Goal: Task Accomplishment & Management: Use online tool/utility

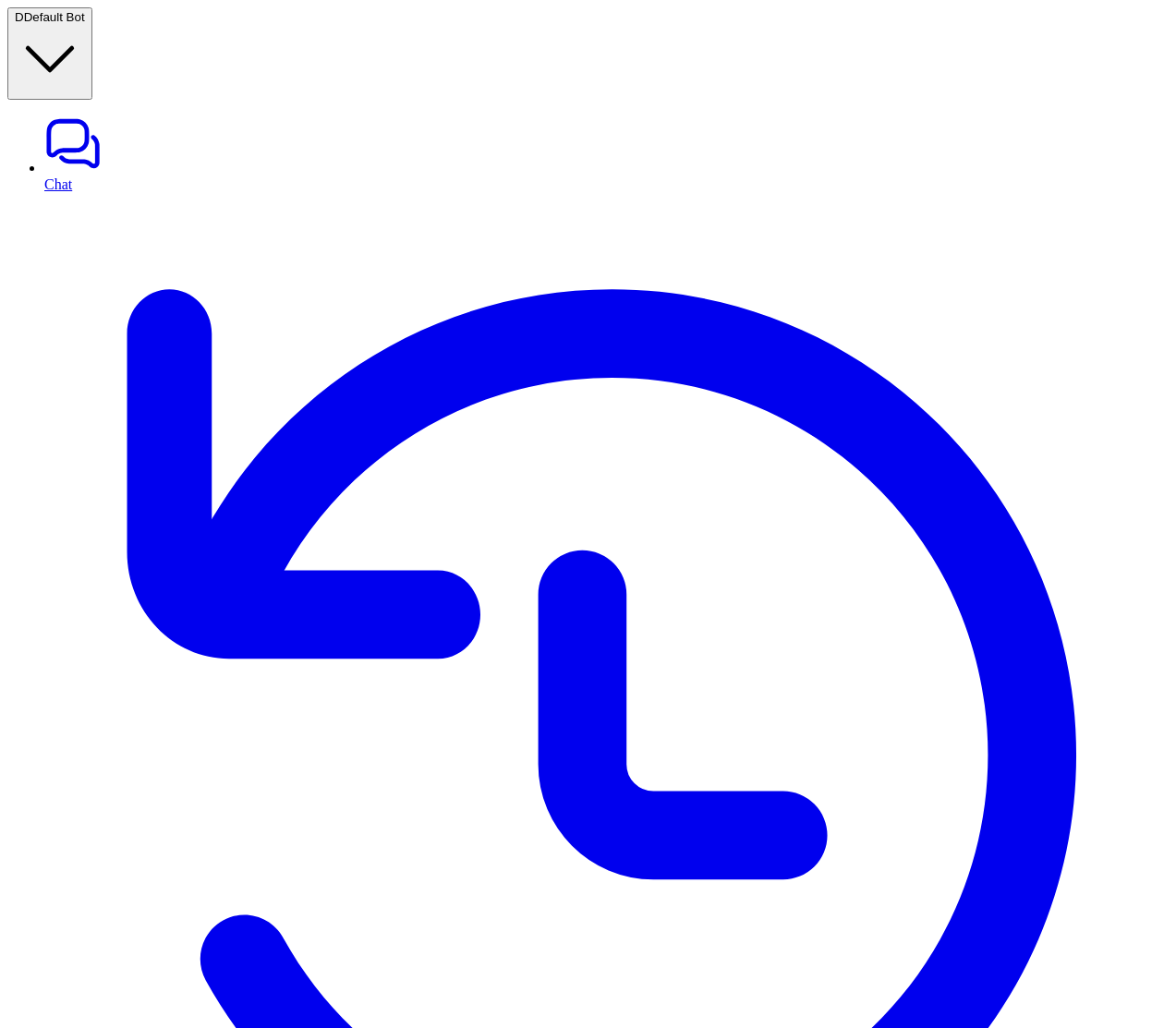
copy p "Getting started"
drag, startPoint x: 316, startPoint y: 181, endPoint x: 418, endPoint y: 181, distance: 102.0
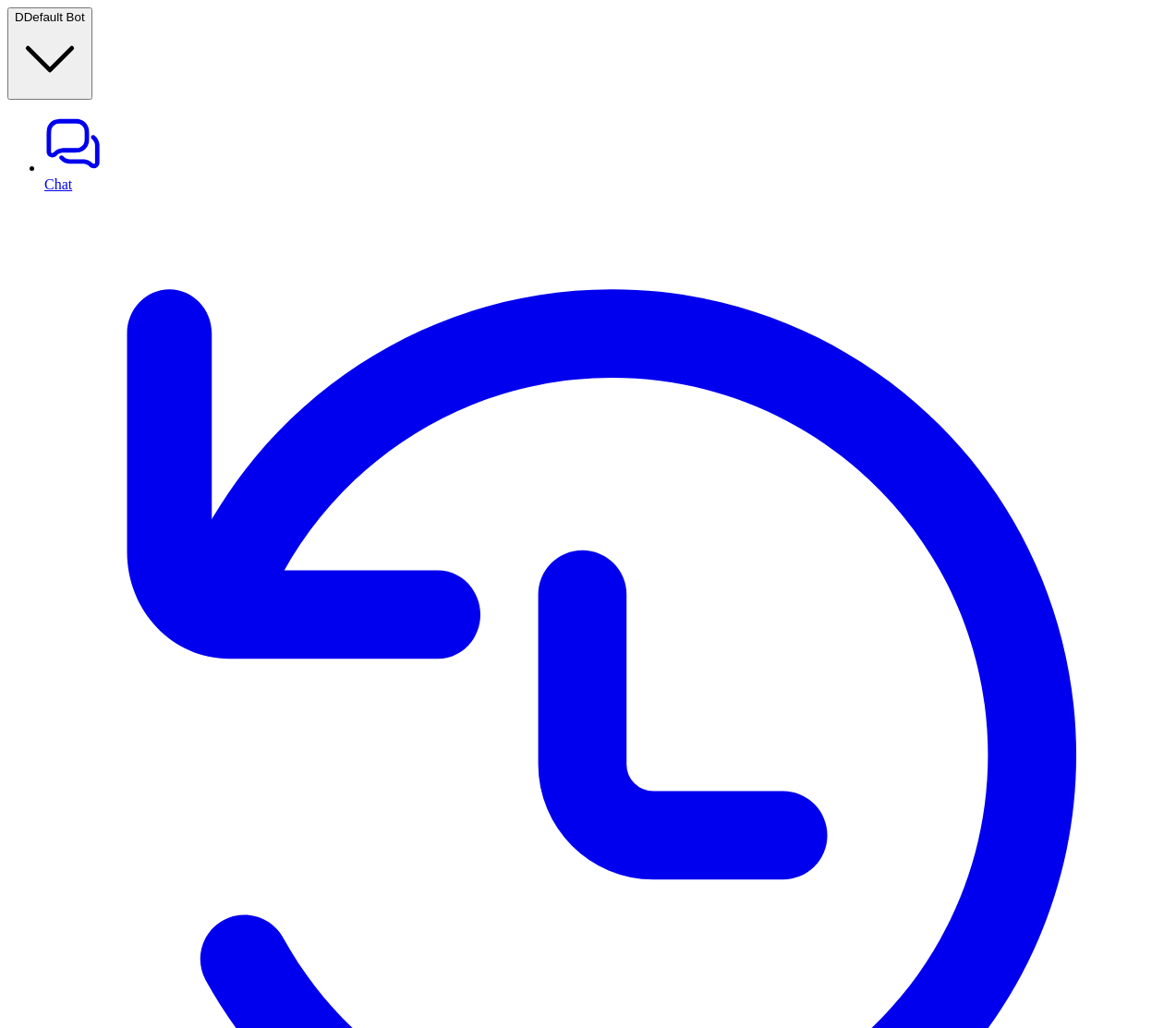
drag, startPoint x: 294, startPoint y: 111, endPoint x: 803, endPoint y: 119, distance: 509.1
type textarea "**********"
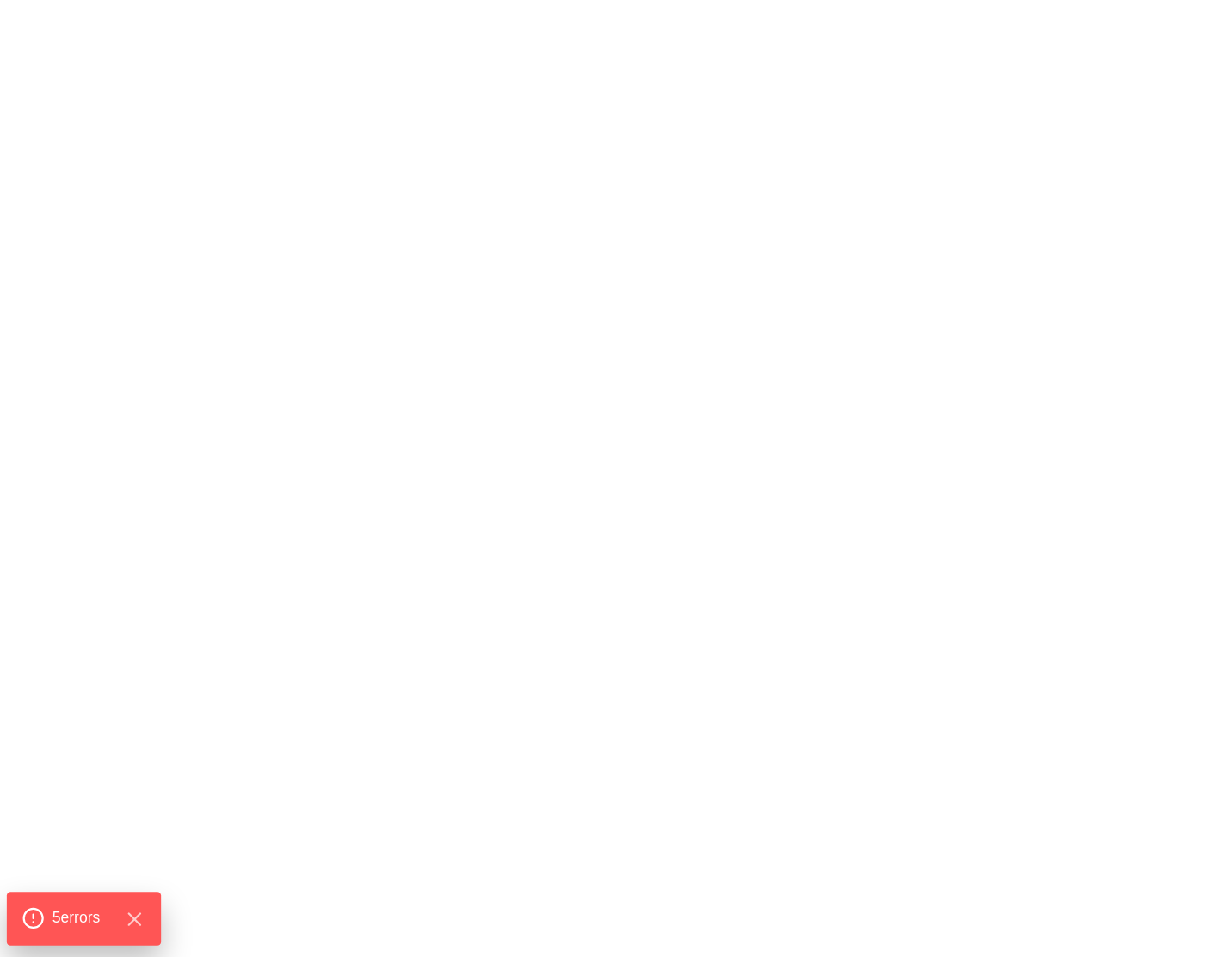
click at [74, 907] on span "5 error s" at bounding box center [77, 918] width 48 height 22
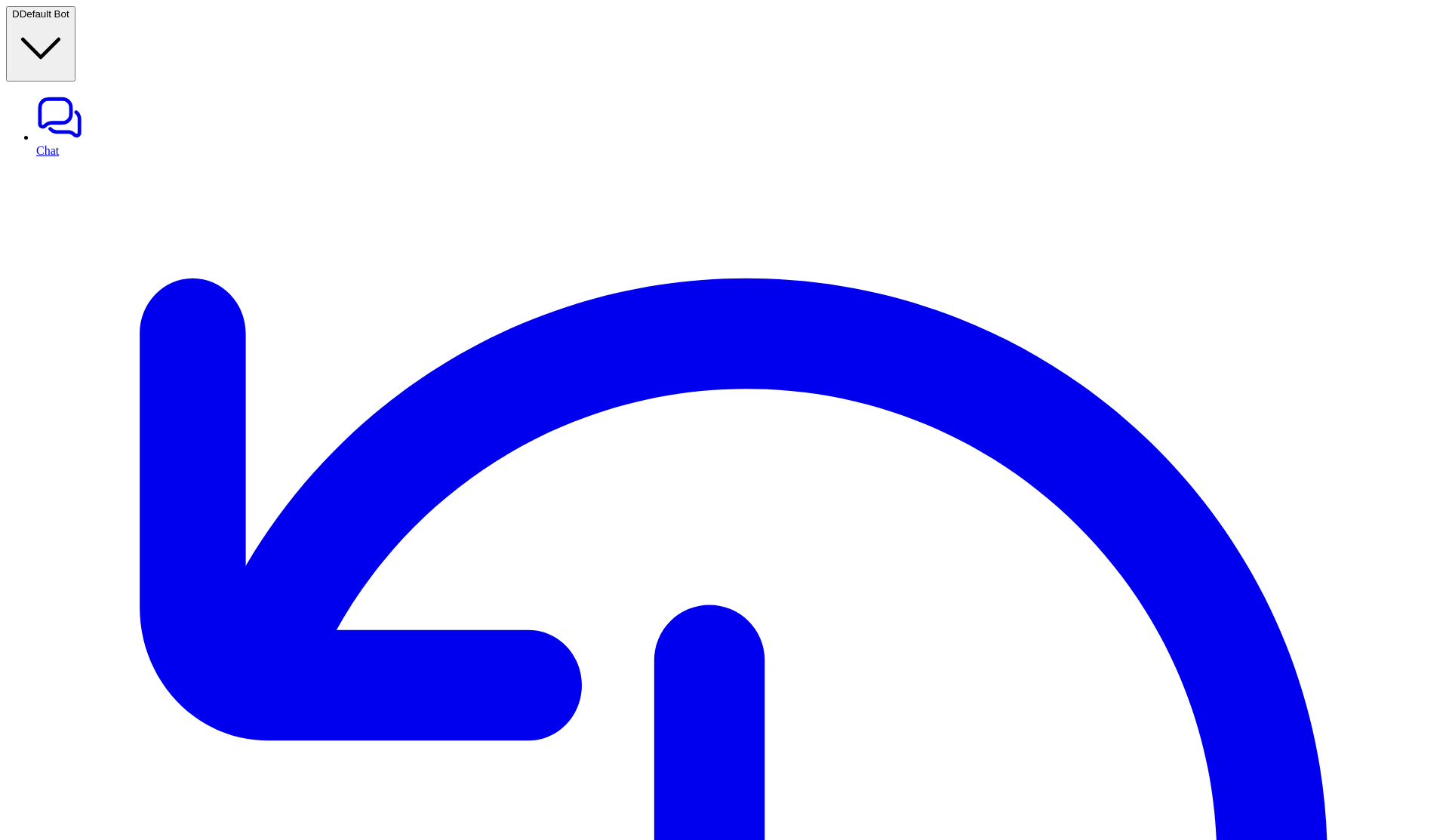
drag, startPoint x: 586, startPoint y: 264, endPoint x: 801, endPoint y: 264, distance: 215.0
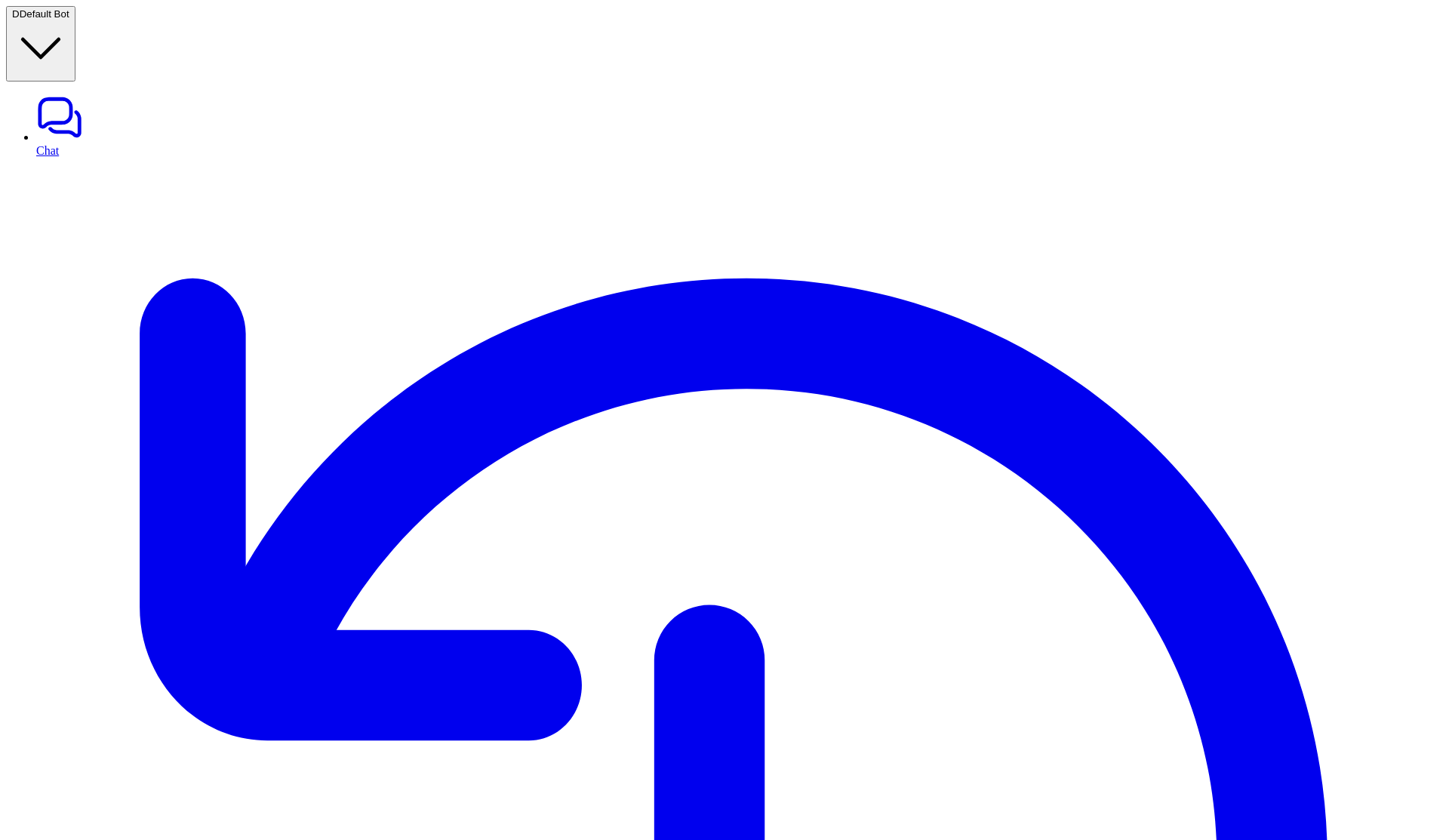
copy div "Default Header"
drag, startPoint x: 587, startPoint y: 224, endPoint x: 732, endPoint y: 221, distance: 145.0
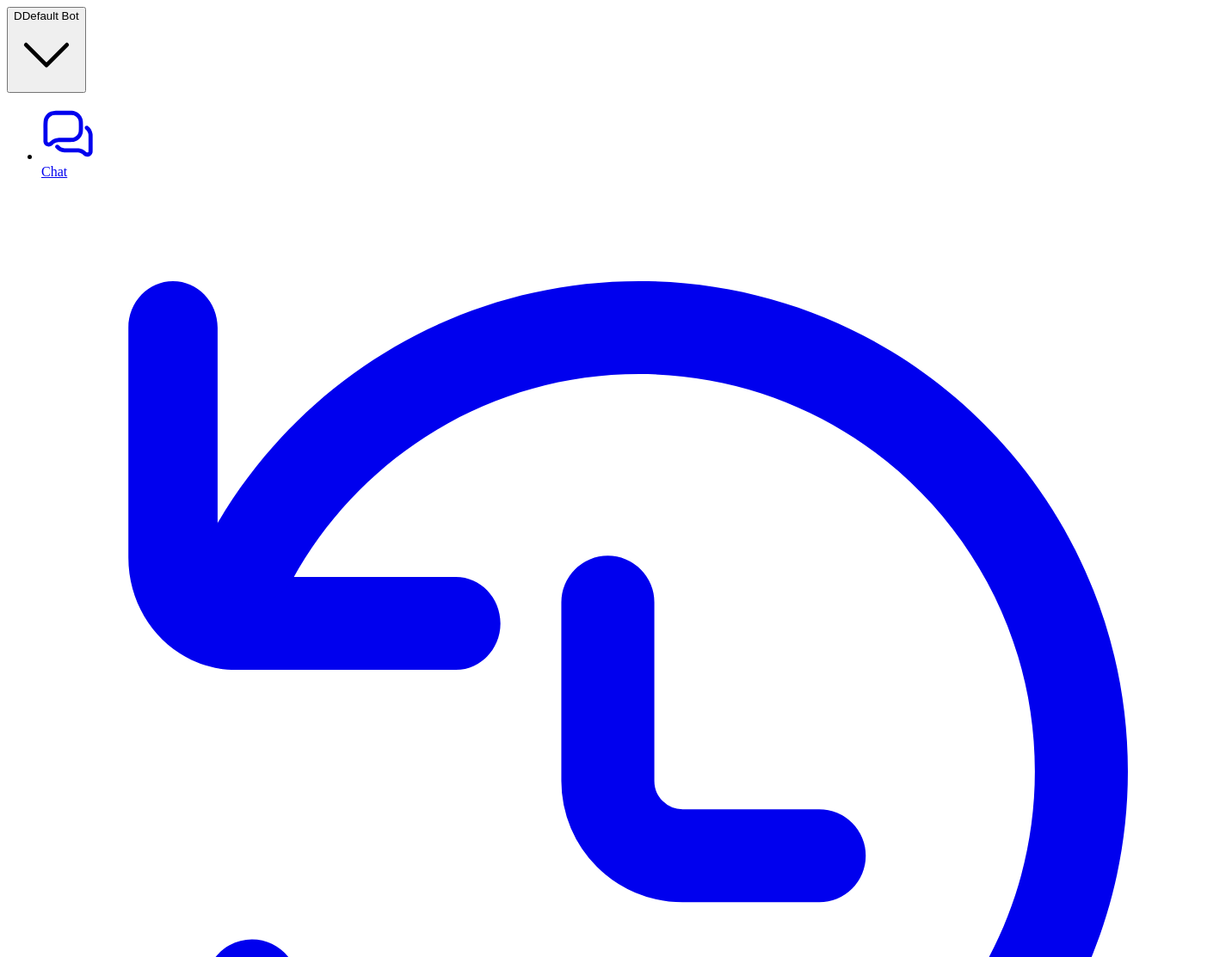
drag, startPoint x: 670, startPoint y: 281, endPoint x: 996, endPoint y: 299, distance: 326.5
drag, startPoint x: 666, startPoint y: 287, endPoint x: 767, endPoint y: 332, distance: 110.6
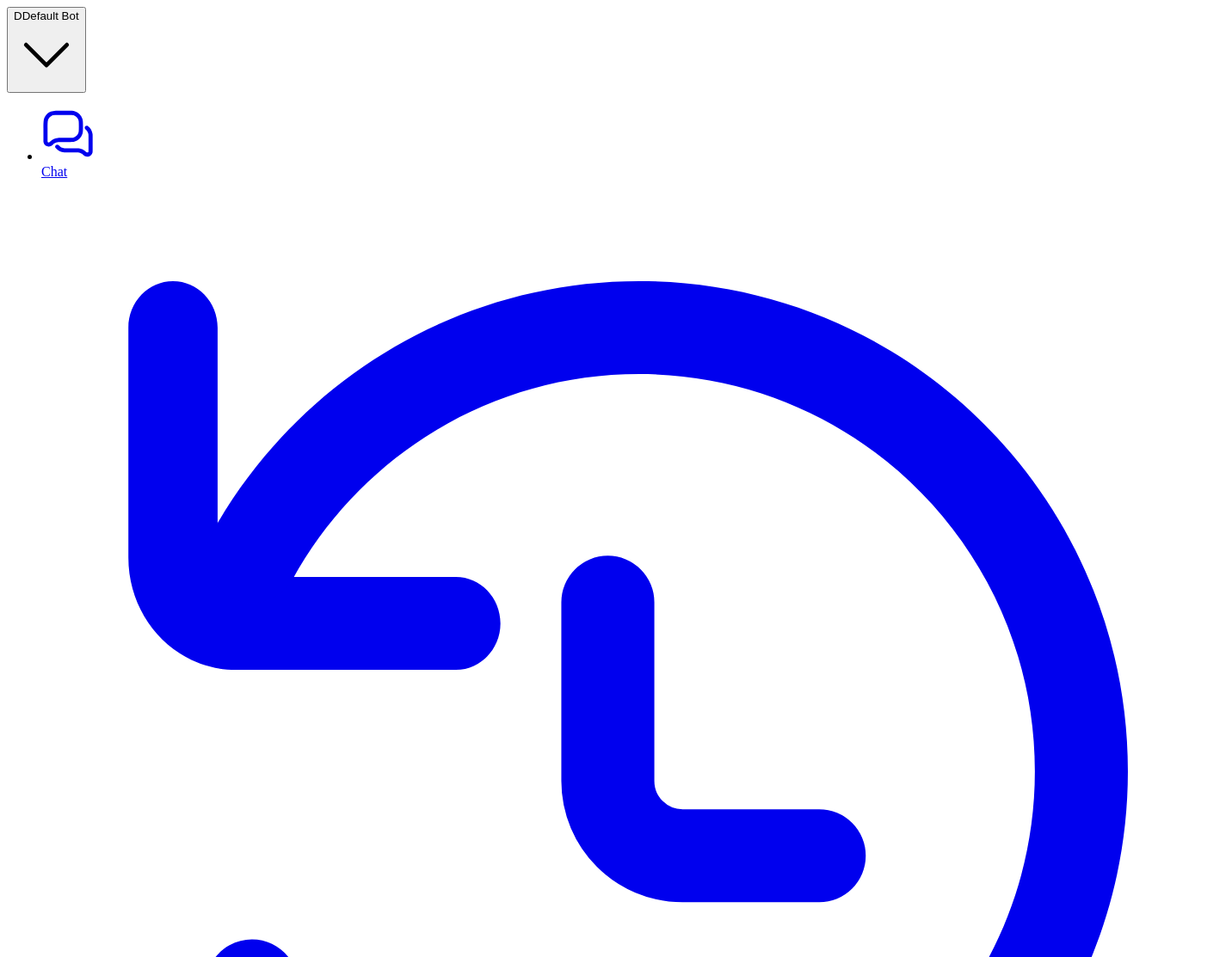
drag, startPoint x: 439, startPoint y: 262, endPoint x: 503, endPoint y: 246, distance: 66.0
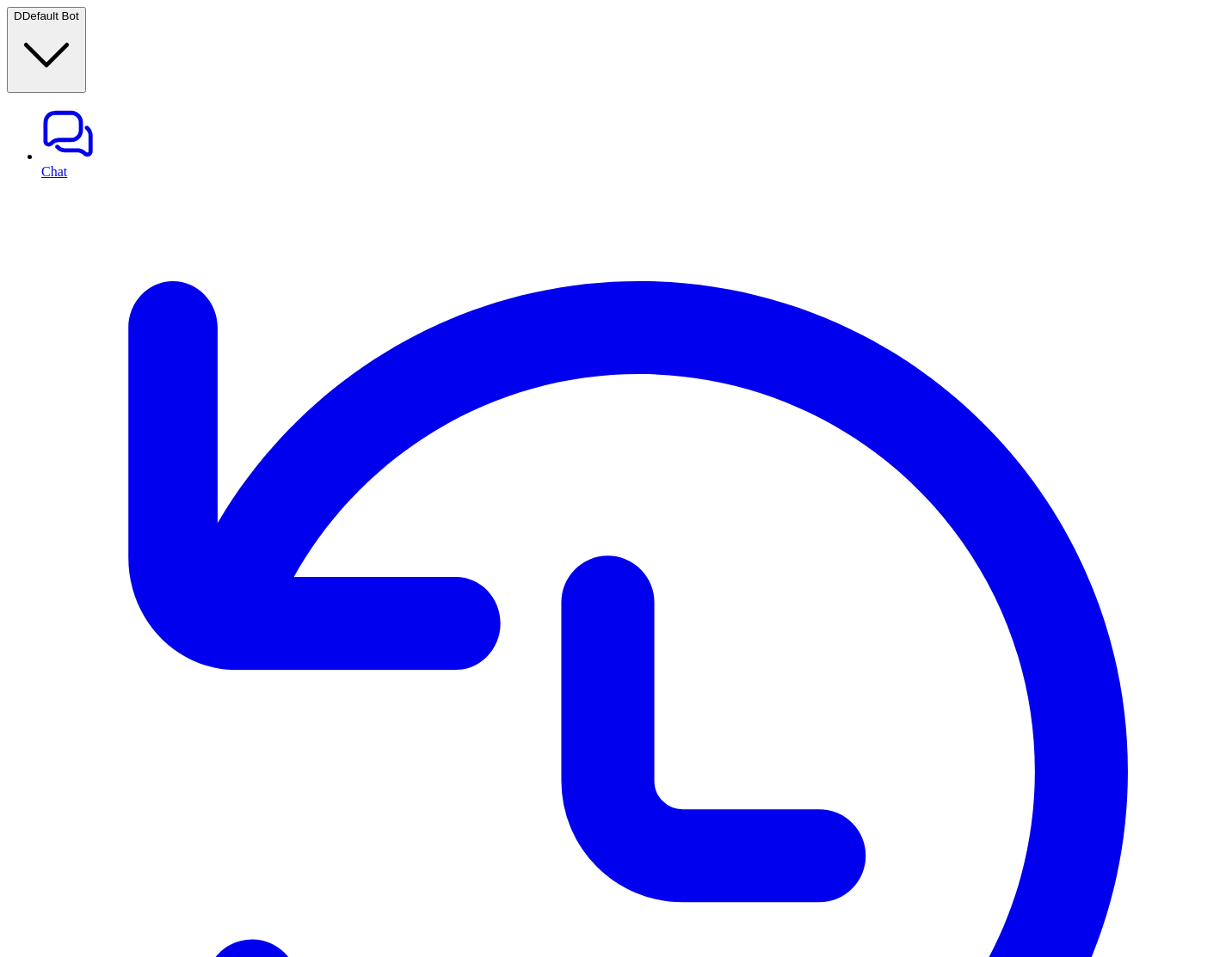
copy p "Connected to nu"
drag, startPoint x: 330, startPoint y: 287, endPoint x: 416, endPoint y: 287, distance: 86.0
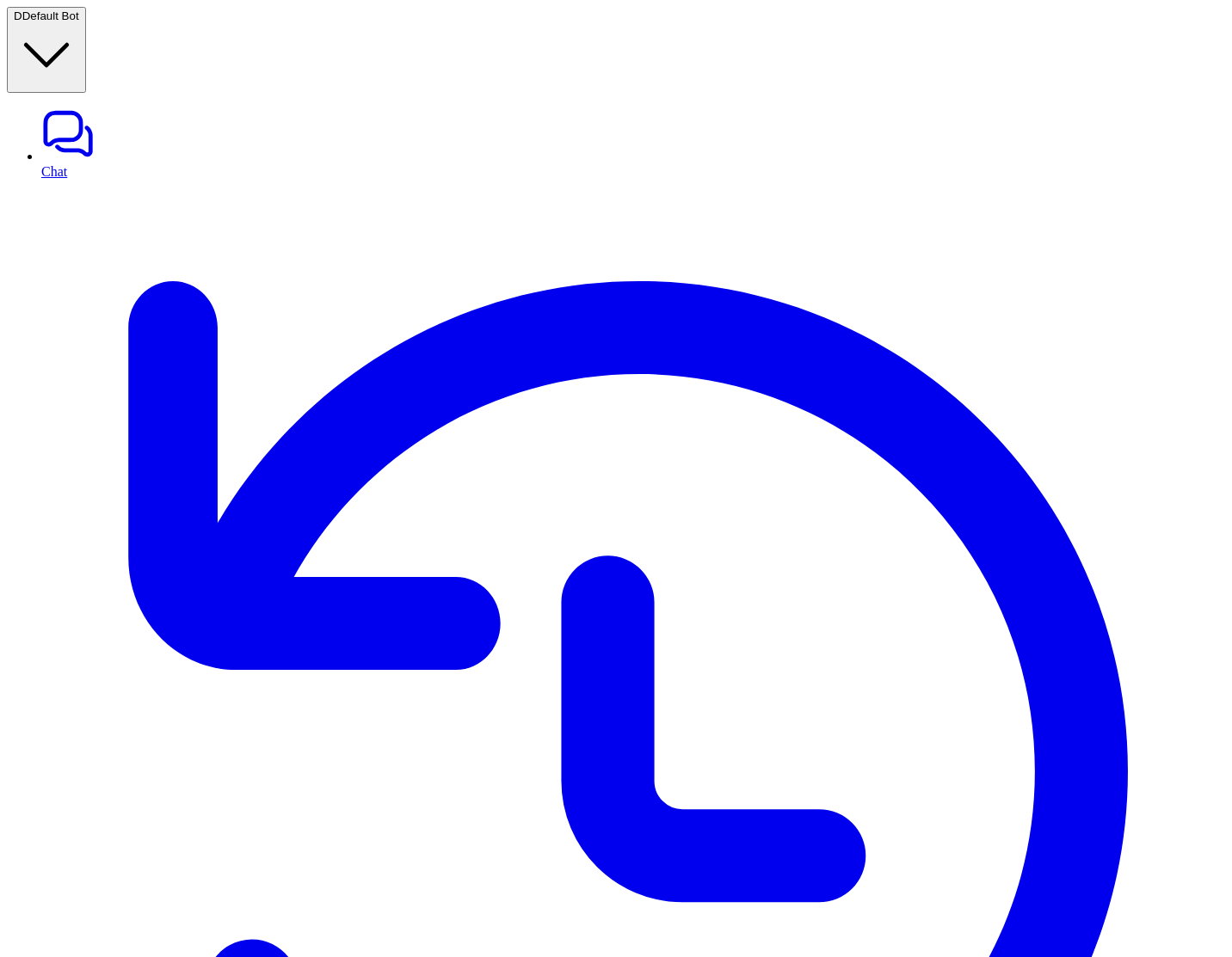
drag, startPoint x: 498, startPoint y: 480, endPoint x: 573, endPoint y: 353, distance: 147.5
copy p "Head to Chat to see how the bot responds"
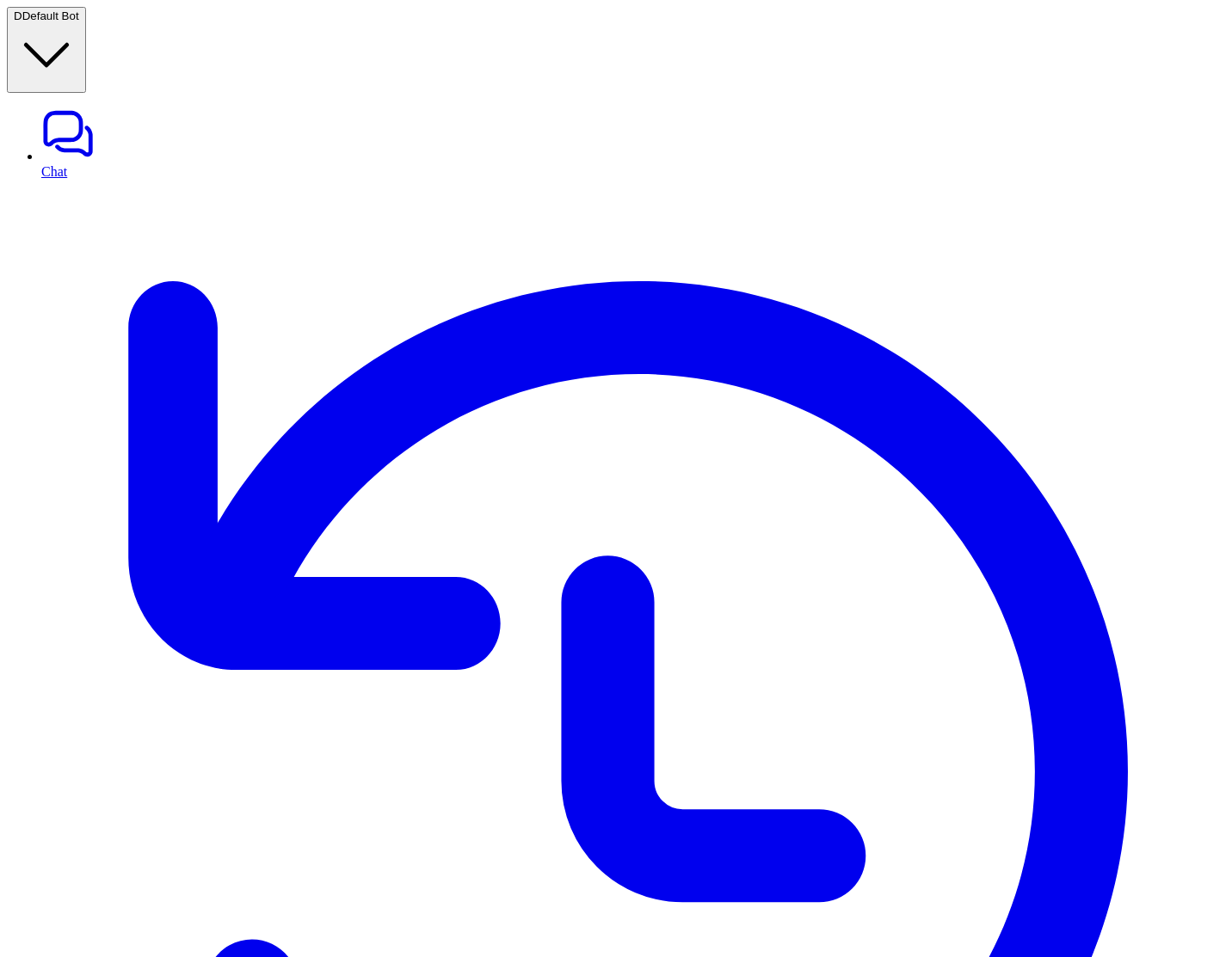
drag, startPoint x: 325, startPoint y: 383, endPoint x: 562, endPoint y: 382, distance: 237.0
copy p "Check the help center pages it has picked up on by heading to"
drag, startPoint x: 670, startPoint y: 536, endPoint x: 684, endPoint y: 562, distance: 29.5
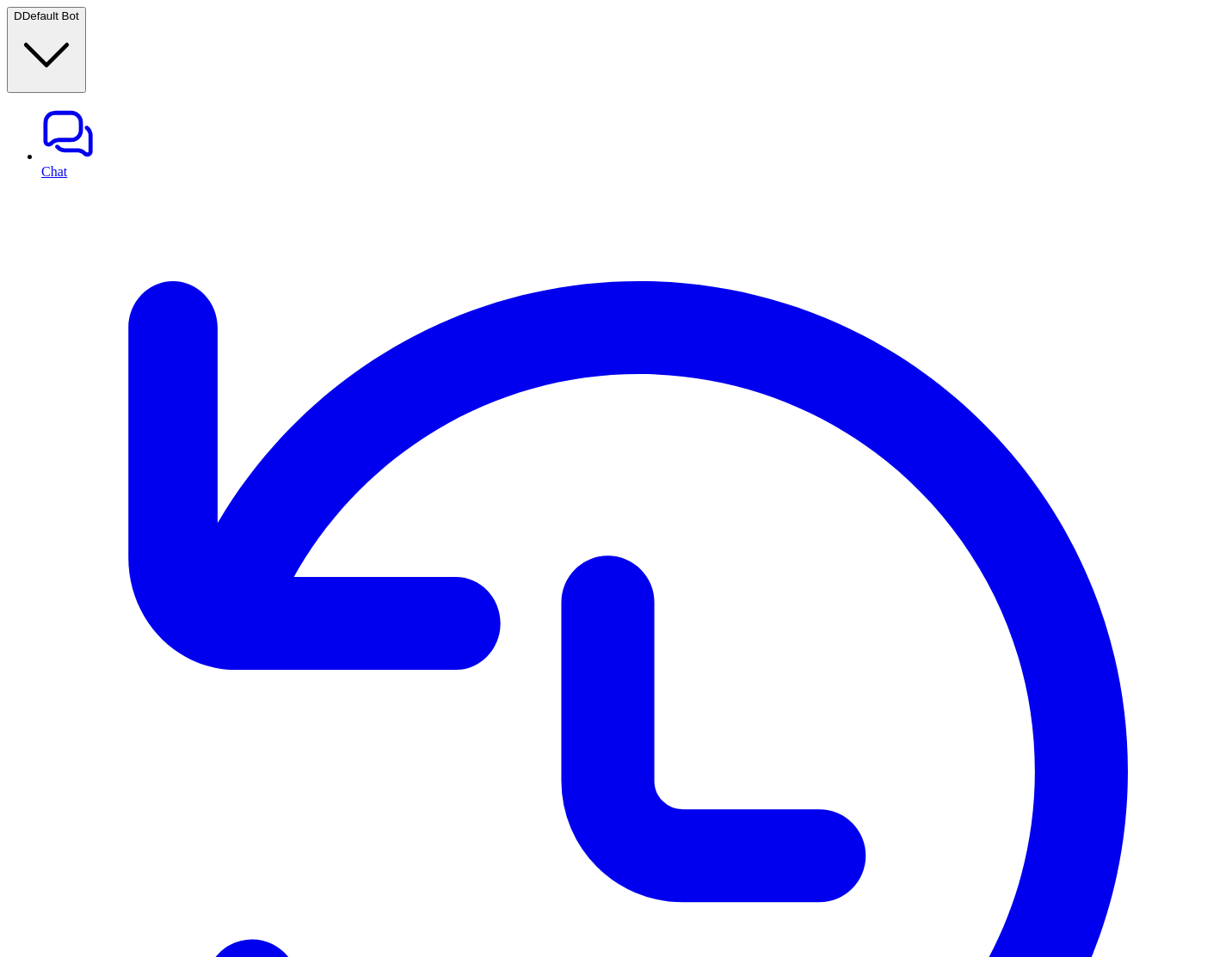
drag, startPoint x: 665, startPoint y: 300, endPoint x: 994, endPoint y: 316, distance: 329.4
drag, startPoint x: 664, startPoint y: 306, endPoint x: 951, endPoint y: 334, distance: 288.4
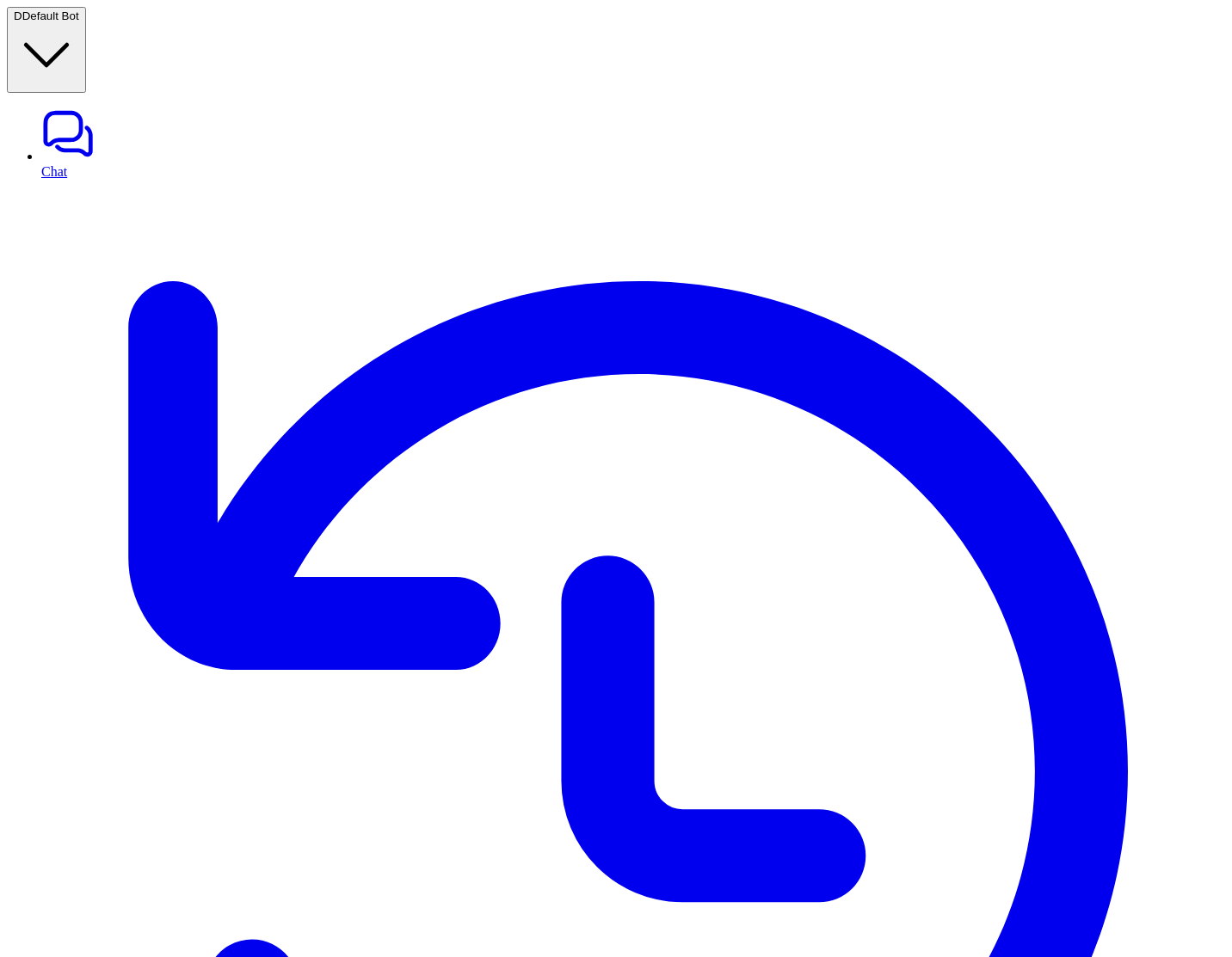
drag, startPoint x: 669, startPoint y: 564, endPoint x: 863, endPoint y: 565, distance: 194.0
drag, startPoint x: 681, startPoint y: 573, endPoint x: 908, endPoint y: 577, distance: 227.0
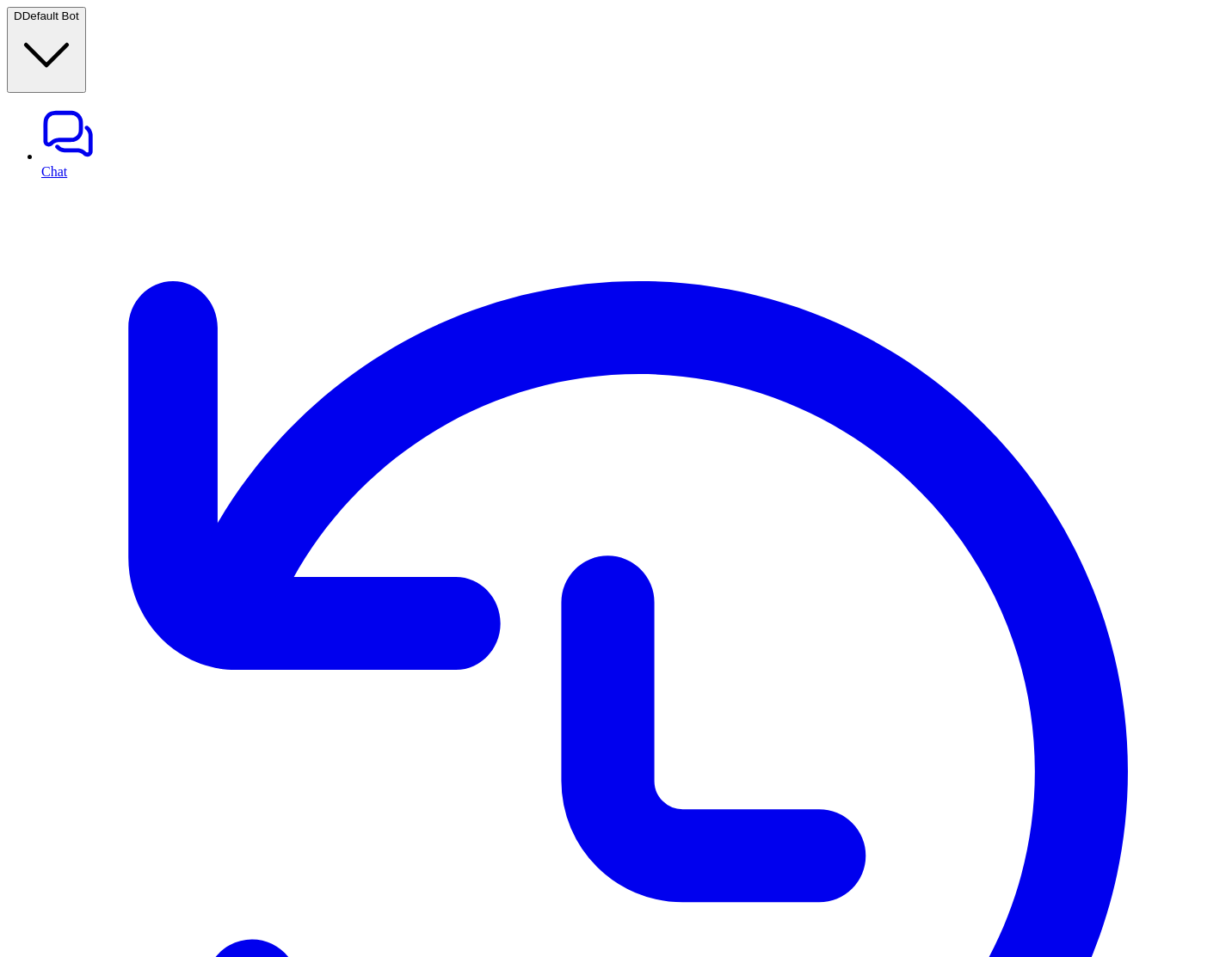
copy p "Head to Chat to see how the bot responds"
drag, startPoint x: 328, startPoint y: 386, endPoint x: 542, endPoint y: 396, distance: 214.2
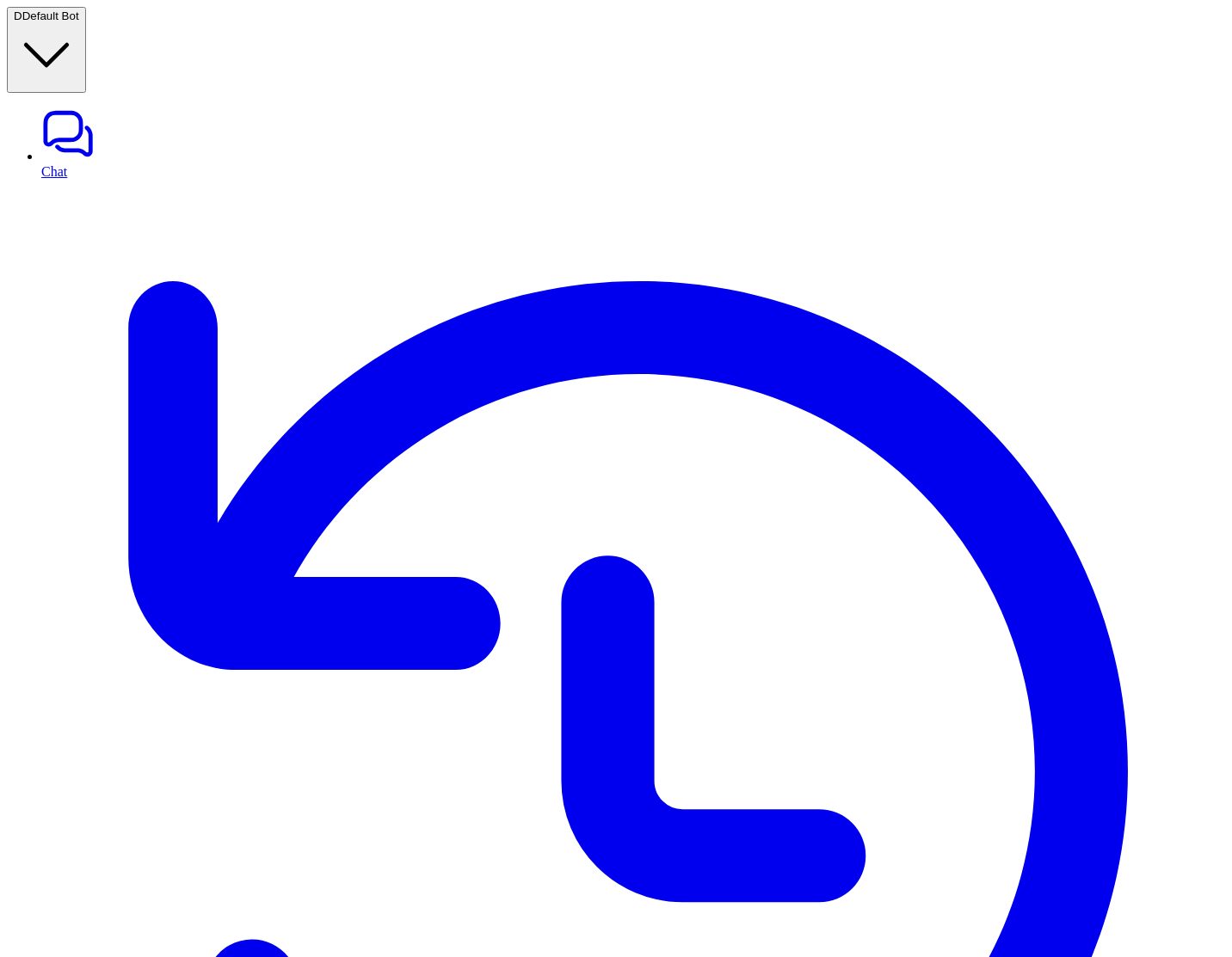
click at [73, 107] on link "Chat" at bounding box center [633, 143] width 1184 height 72
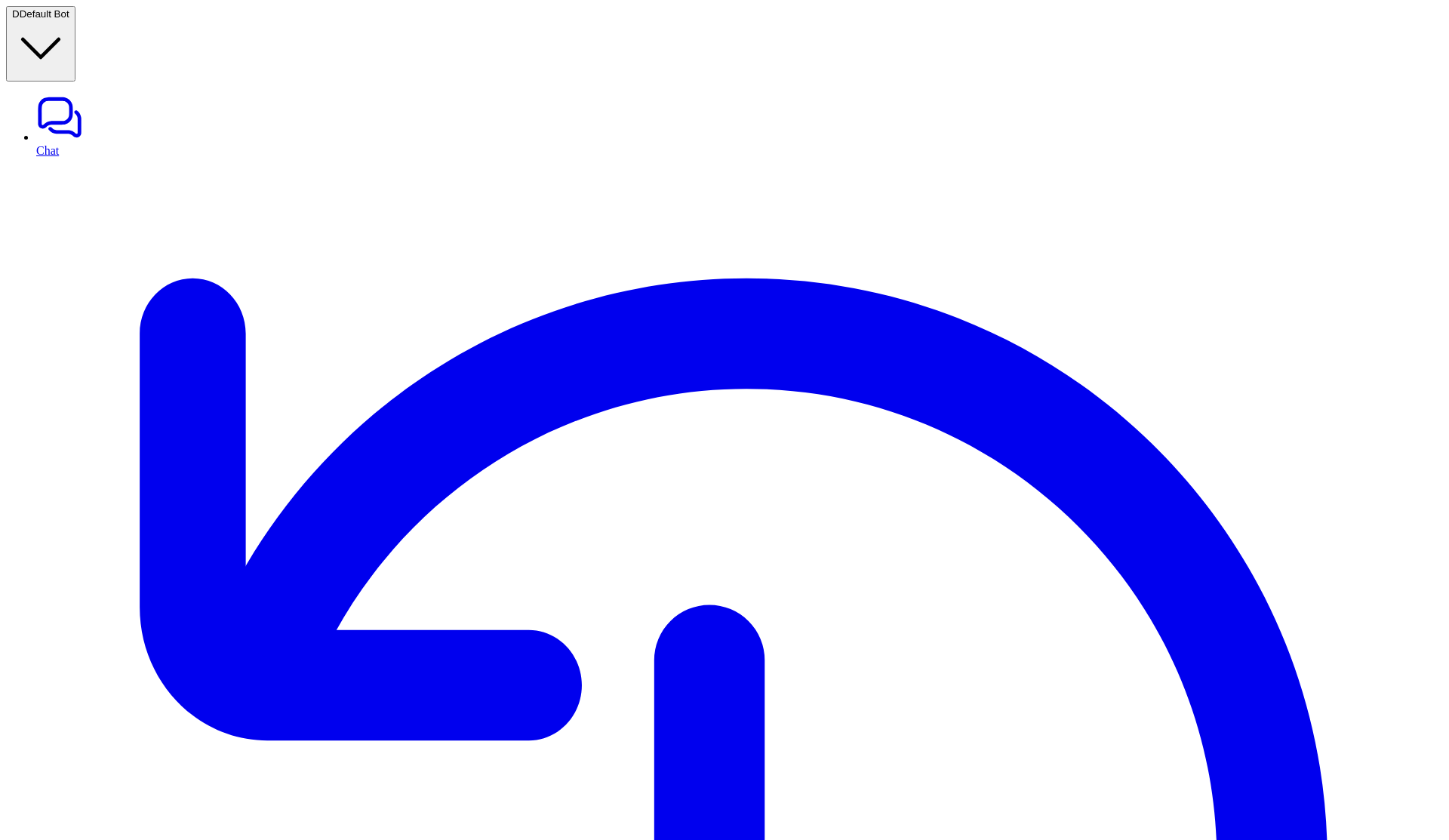
type textarea "**********"
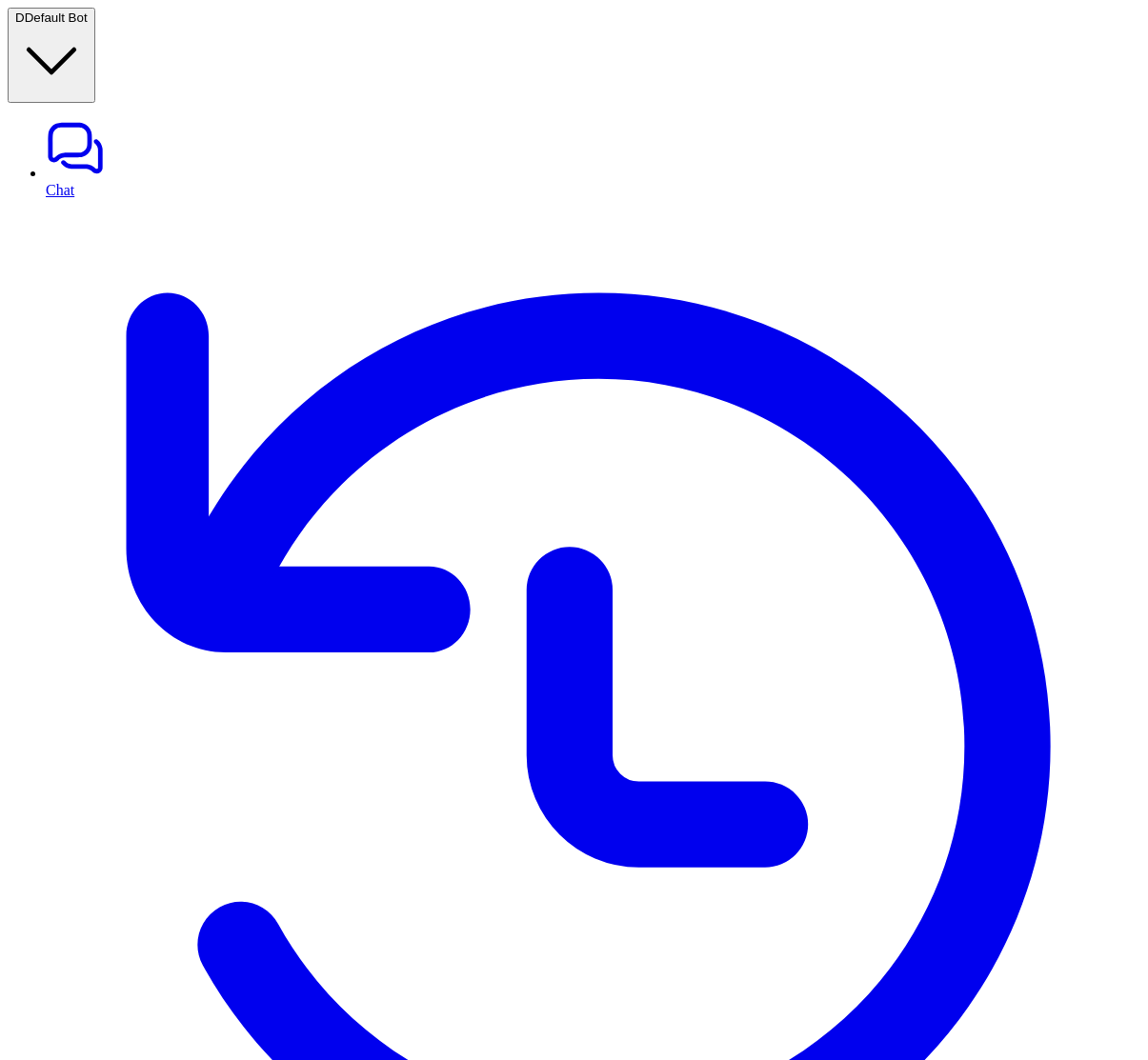
type textarea "*****"
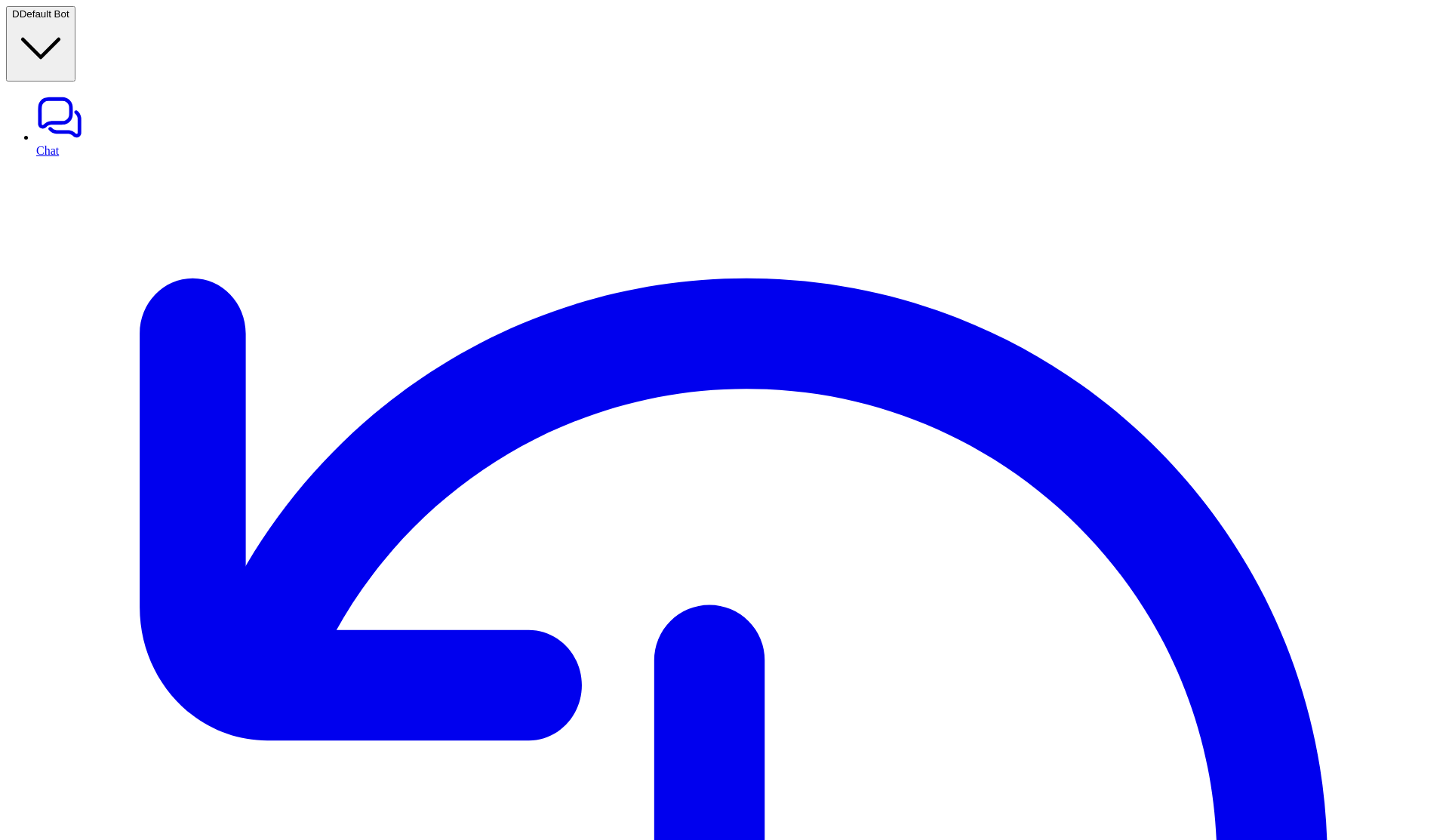
drag, startPoint x: 654, startPoint y: 396, endPoint x: 579, endPoint y: 240, distance: 173.1
drag, startPoint x: 580, startPoint y: 246, endPoint x: 742, endPoint y: 288, distance: 167.4
drag, startPoint x: 589, startPoint y: 249, endPoint x: 689, endPoint y: 306, distance: 115.1
